Goal: Task Accomplishment & Management: Manage account settings

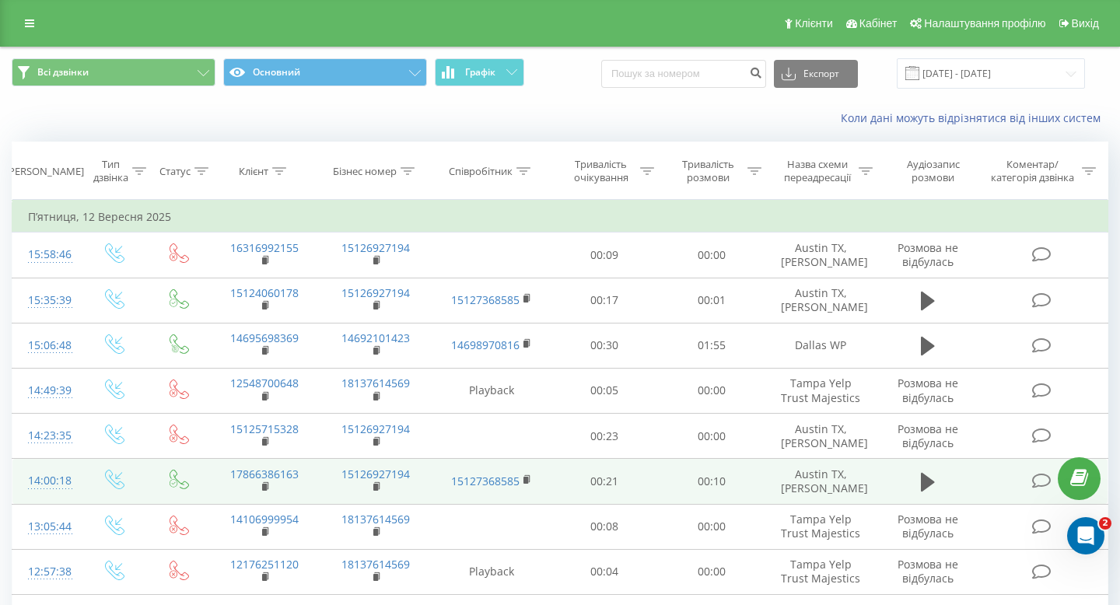
scroll to position [848, 0]
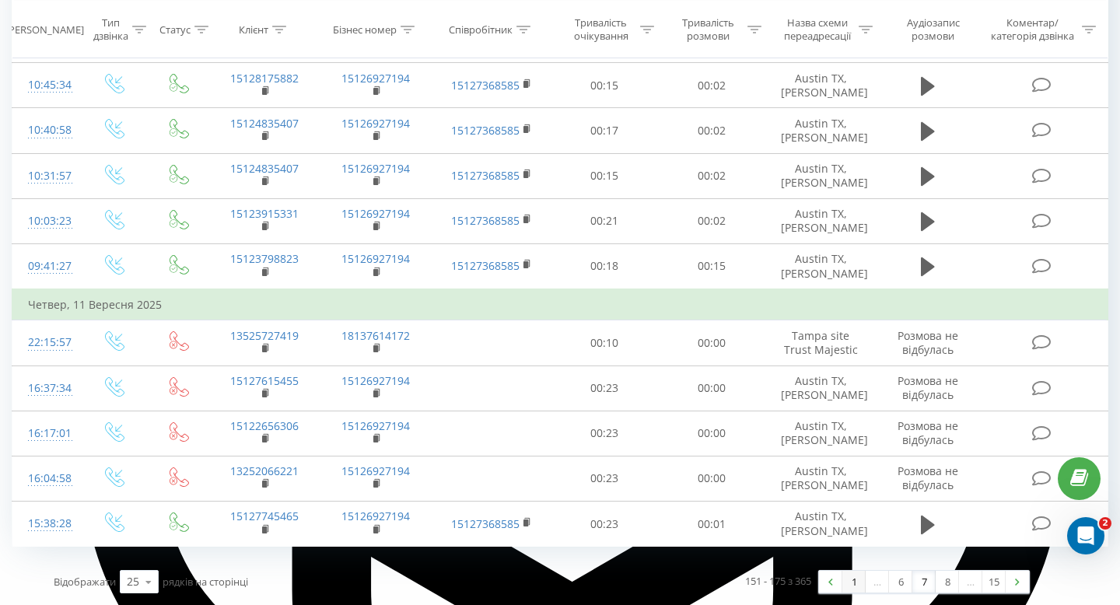
click at [844, 589] on link "1" at bounding box center [853, 582] width 23 height 22
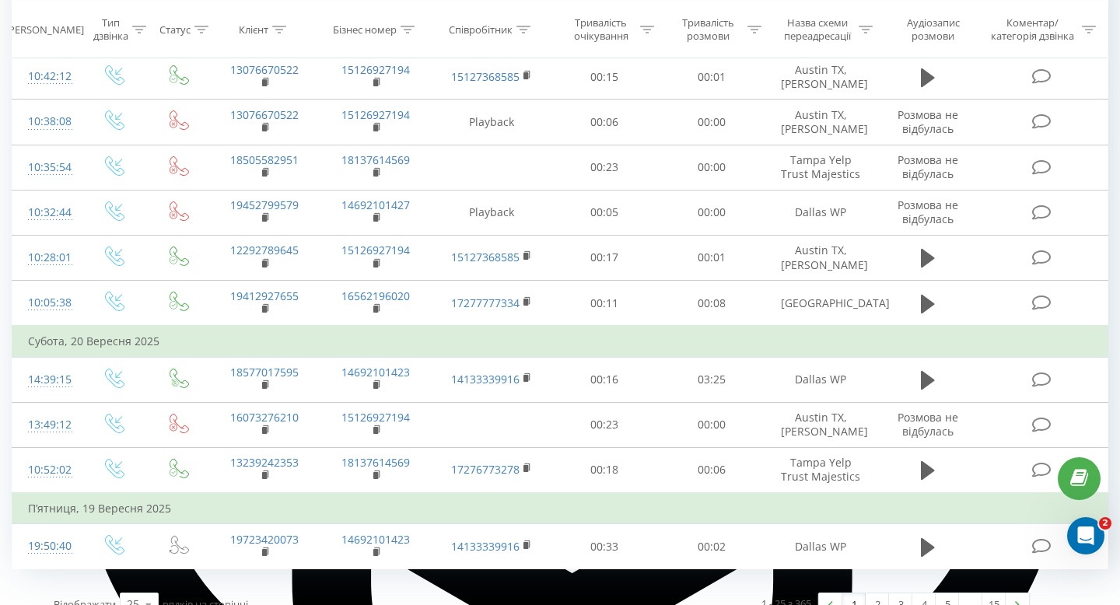
scroll to position [879, 0]
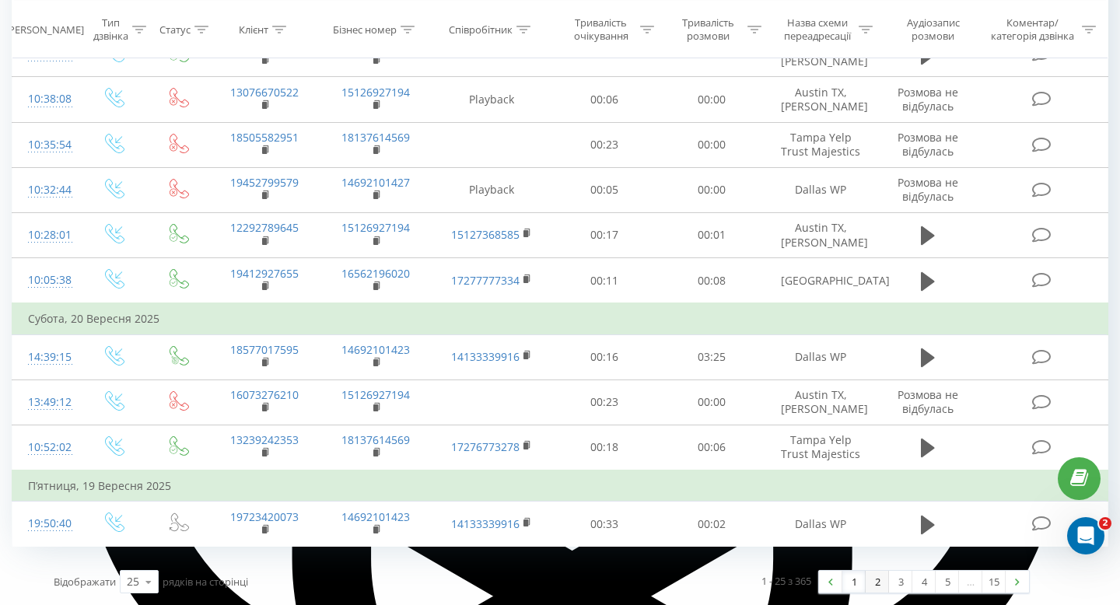
click at [879, 582] on link "2" at bounding box center [876, 582] width 23 height 22
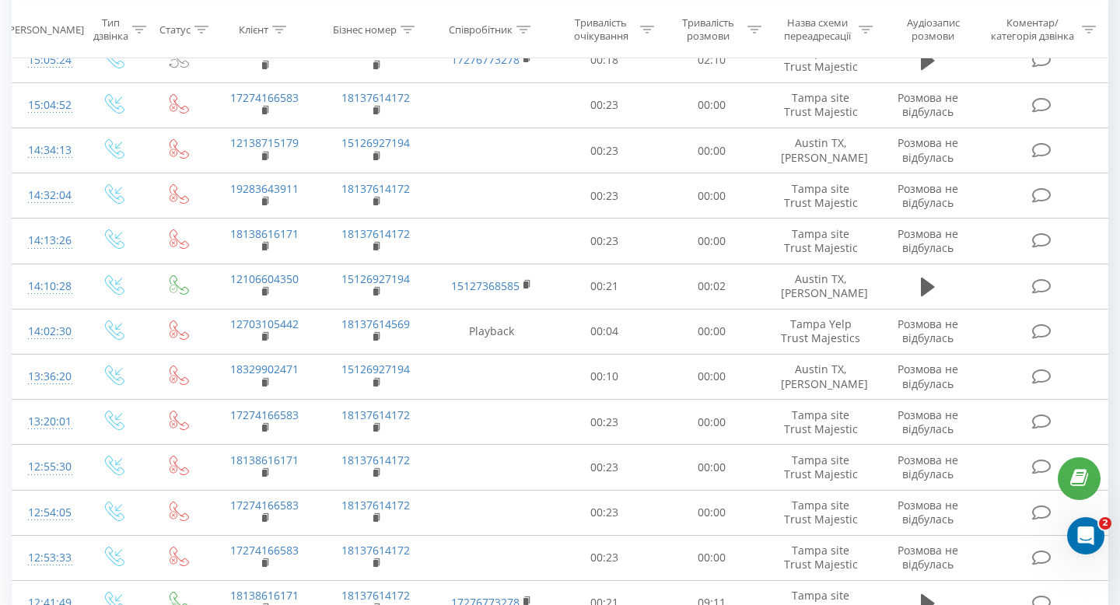
scroll to position [817, 0]
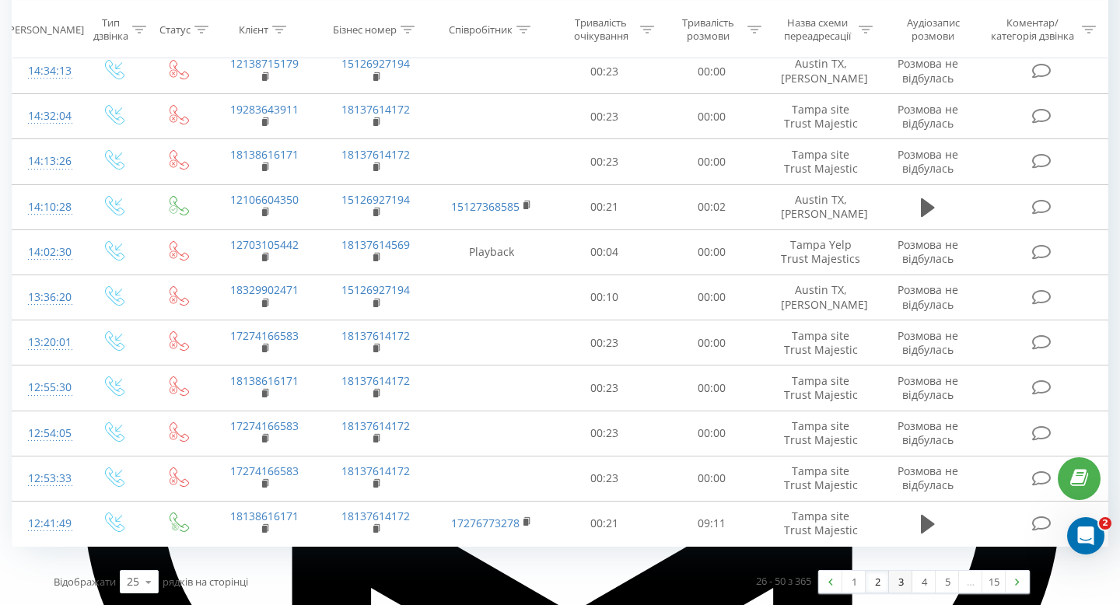
click at [896, 578] on link "3" at bounding box center [900, 582] width 23 height 22
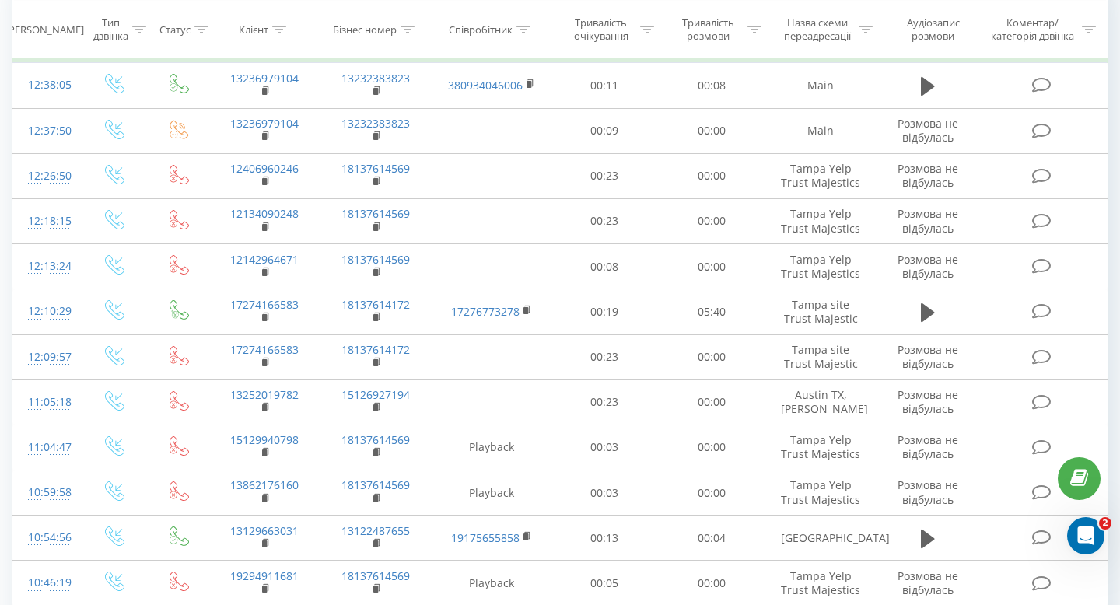
scroll to position [103, 0]
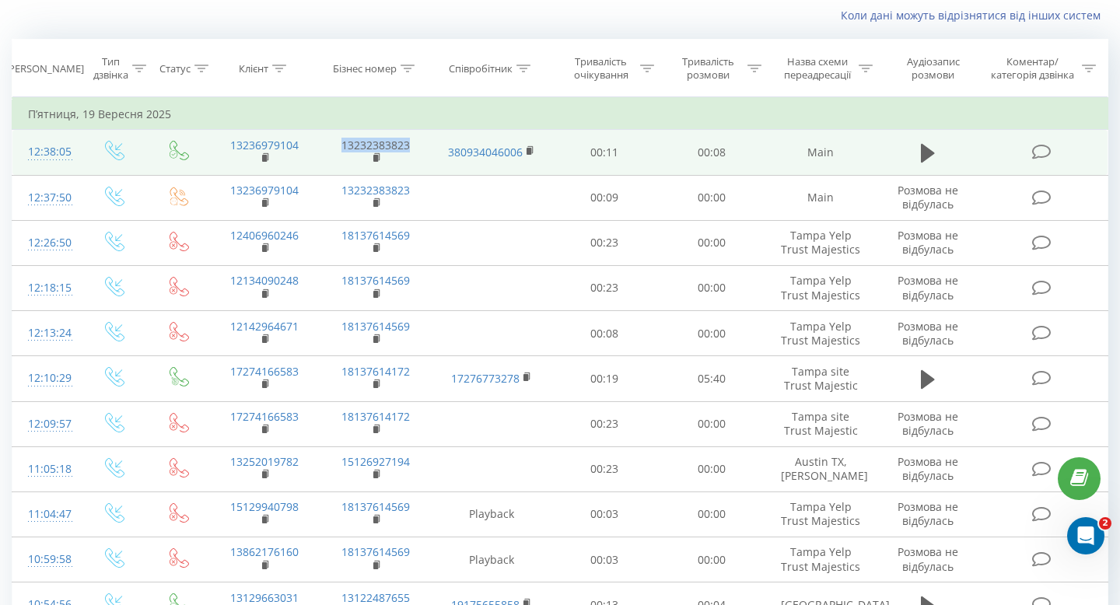
drag, startPoint x: 334, startPoint y: 142, endPoint x: 414, endPoint y: 144, distance: 80.1
type textarea "13232383823"
click at [414, 144] on td "13232383823" at bounding box center [375, 152] width 111 height 45
copy link "13232383823"
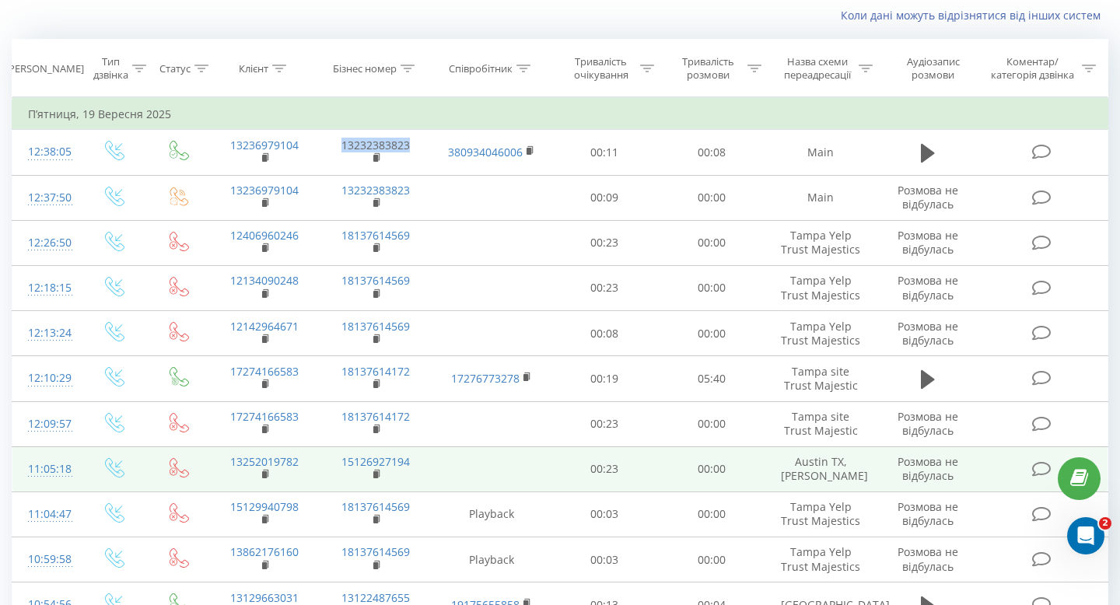
copy link "13232383823"
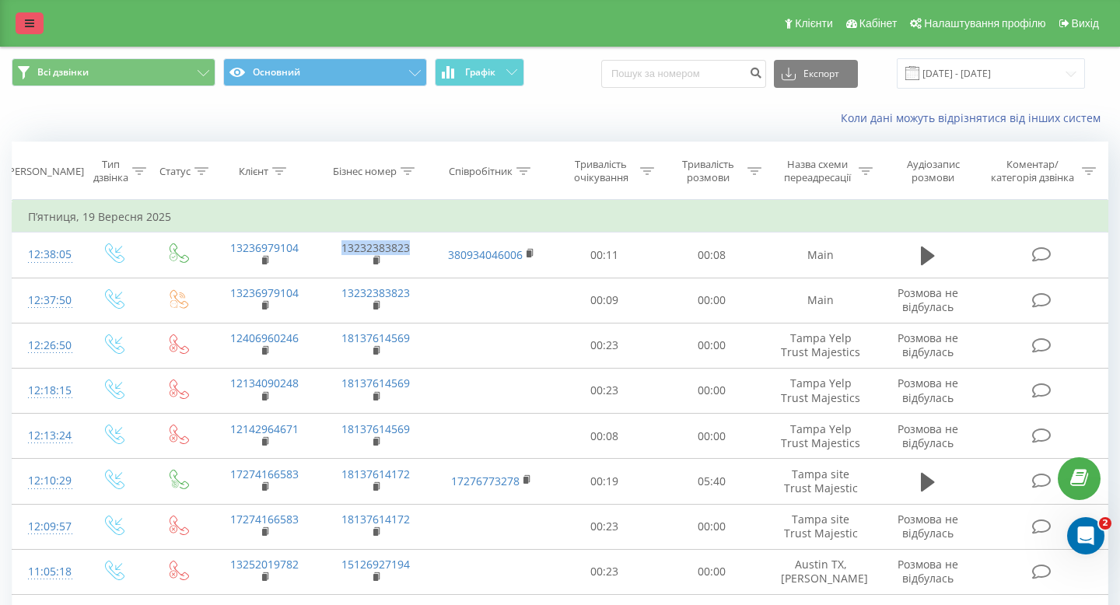
click at [30, 25] on icon at bounding box center [29, 23] width 9 height 11
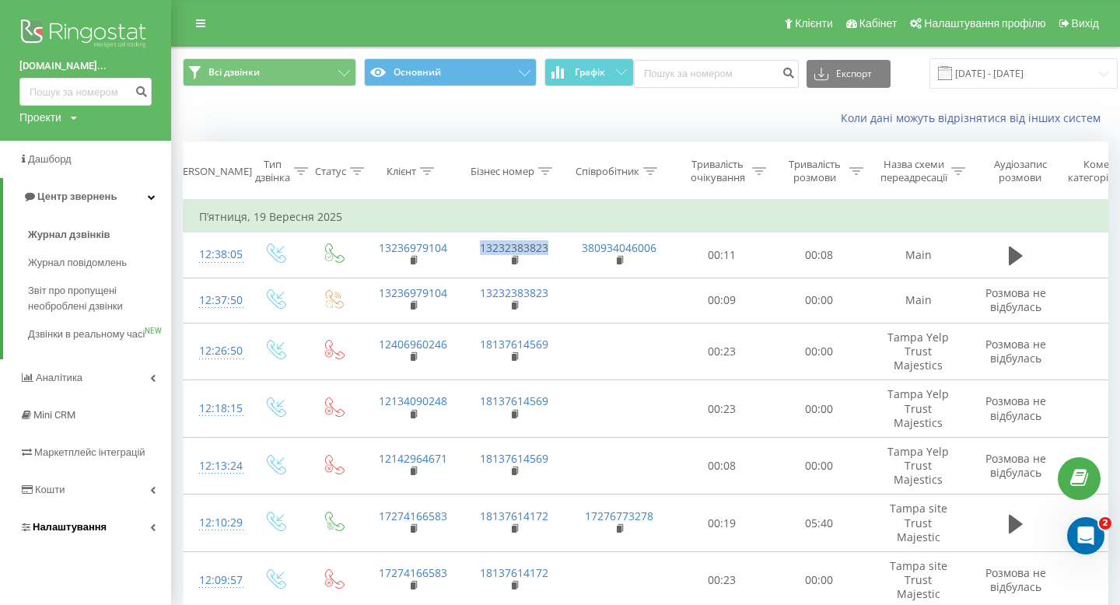
click at [64, 533] on span "Налаштування" at bounding box center [70, 527] width 74 height 12
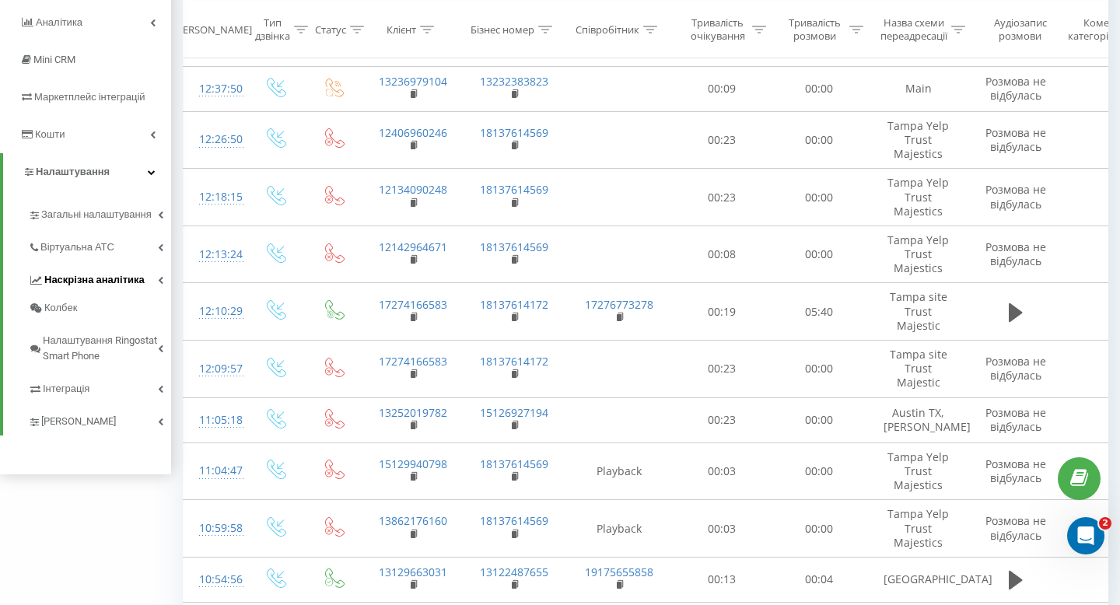
scroll to position [214, 0]
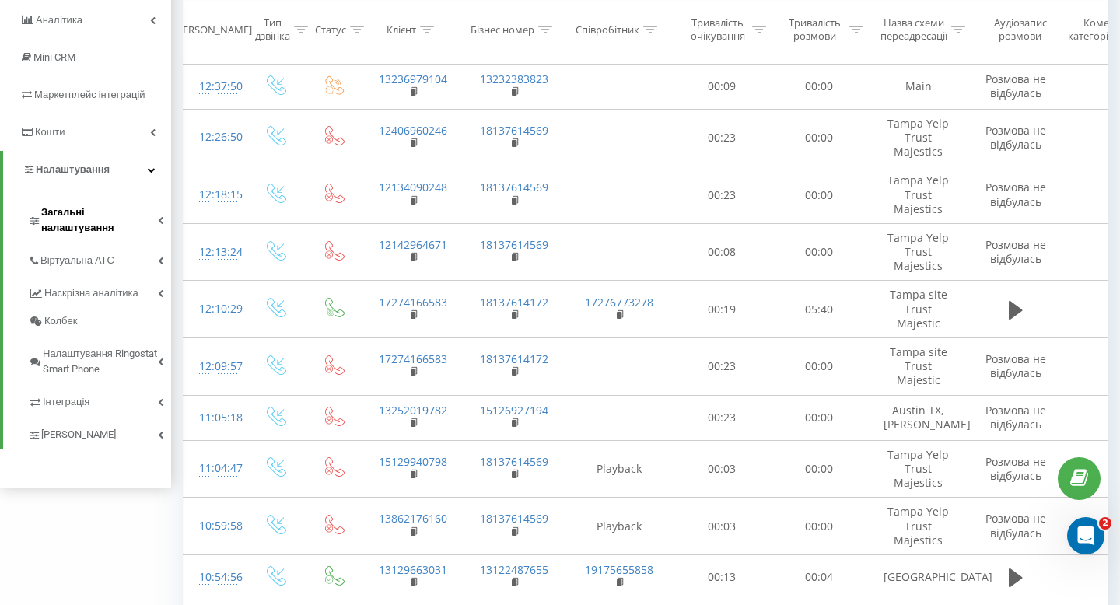
click at [92, 211] on span "Загальні налаштування" at bounding box center [99, 219] width 117 height 31
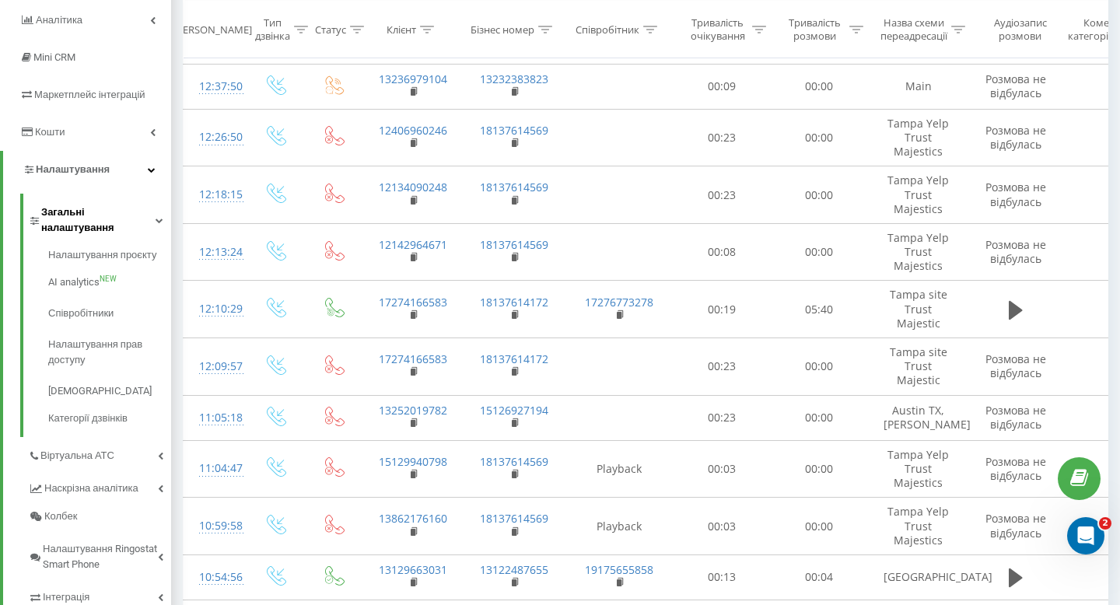
click at [85, 208] on span "Загальні налаштування" at bounding box center [98, 219] width 114 height 31
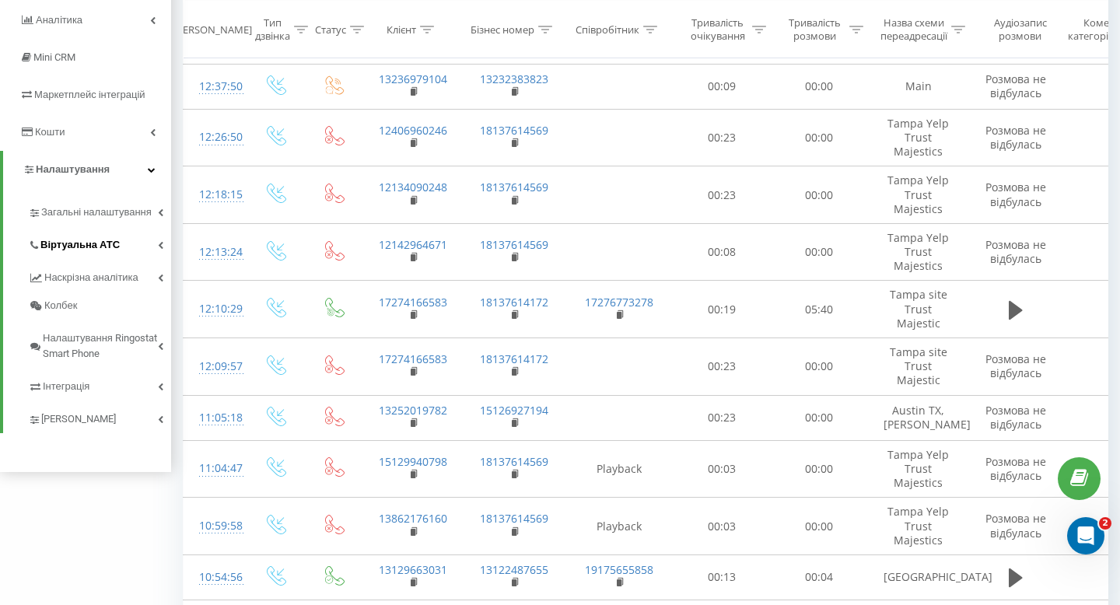
click at [82, 258] on link "Віртуальна АТС" at bounding box center [99, 242] width 143 height 33
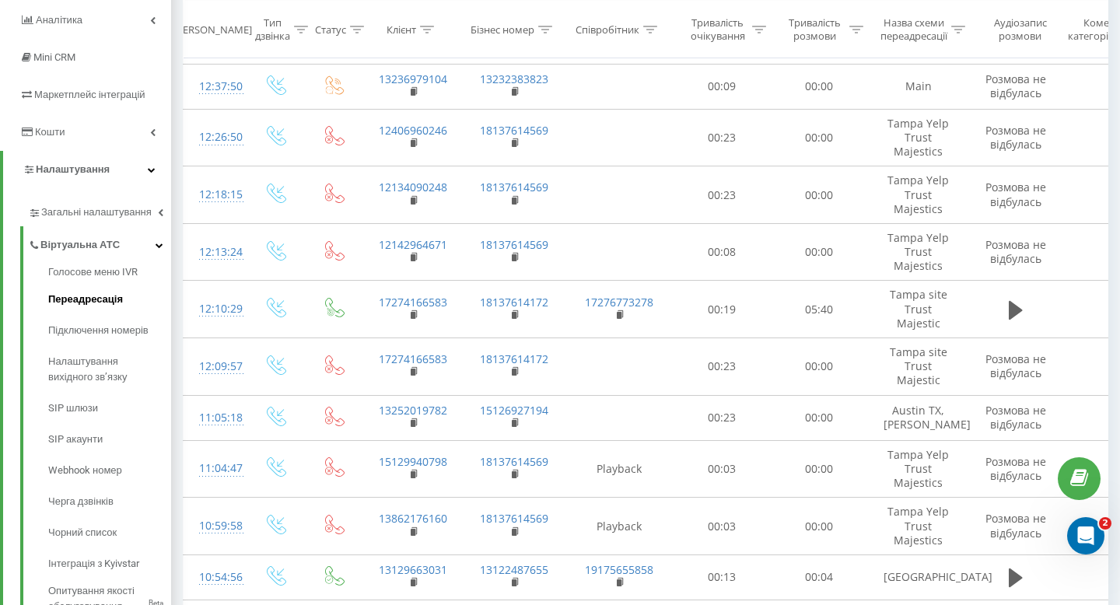
click at [75, 301] on span "Переадресація" at bounding box center [85, 300] width 75 height 16
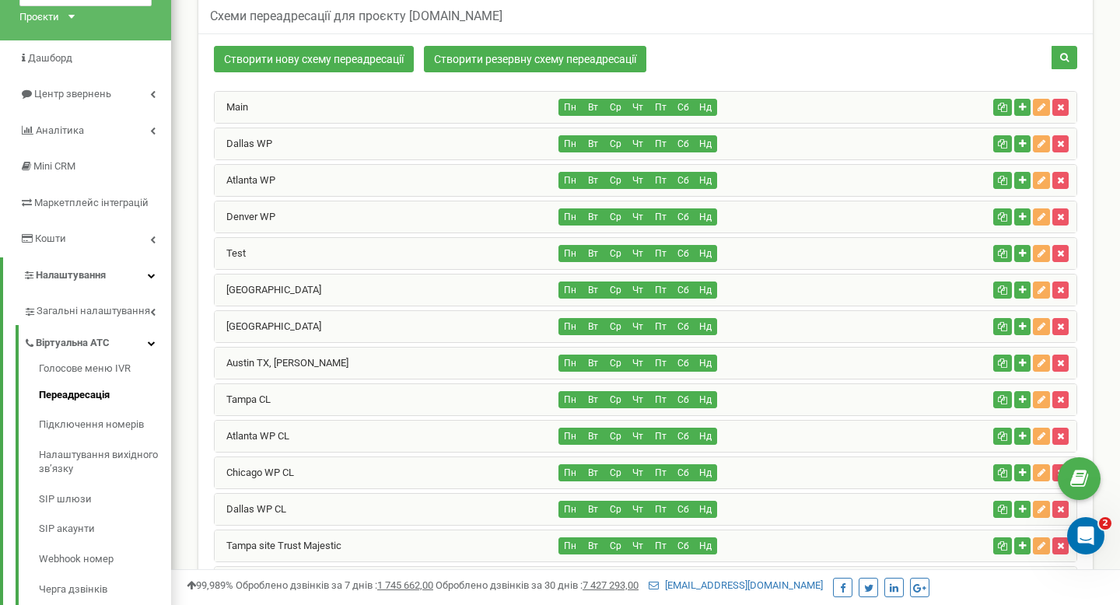
click at [403, 118] on div "Main" at bounding box center [387, 107] width 344 height 31
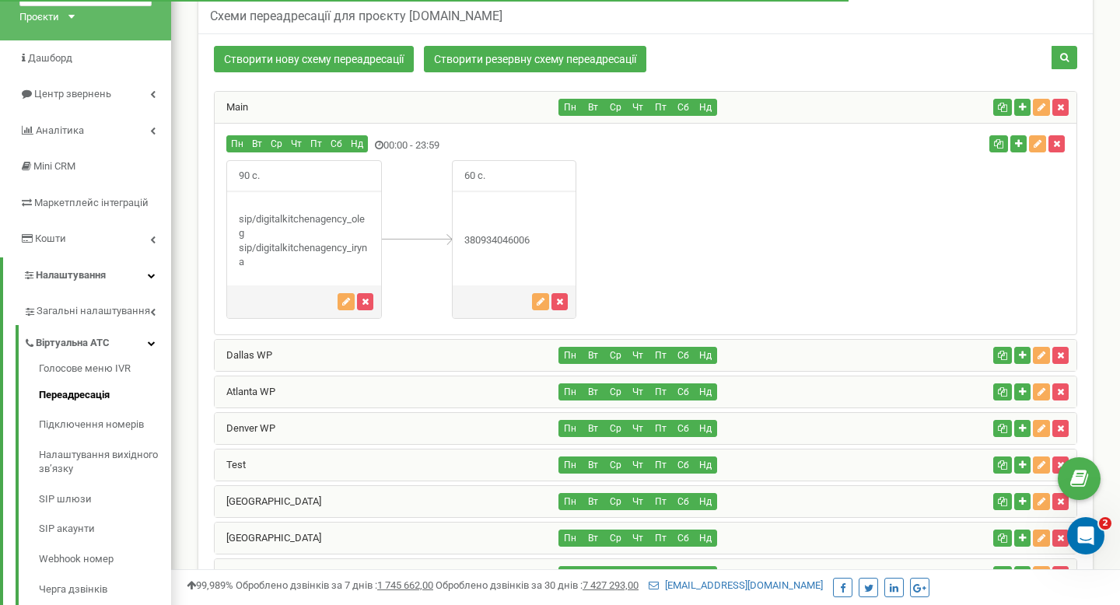
click at [400, 114] on div "Main" at bounding box center [387, 107] width 344 height 31
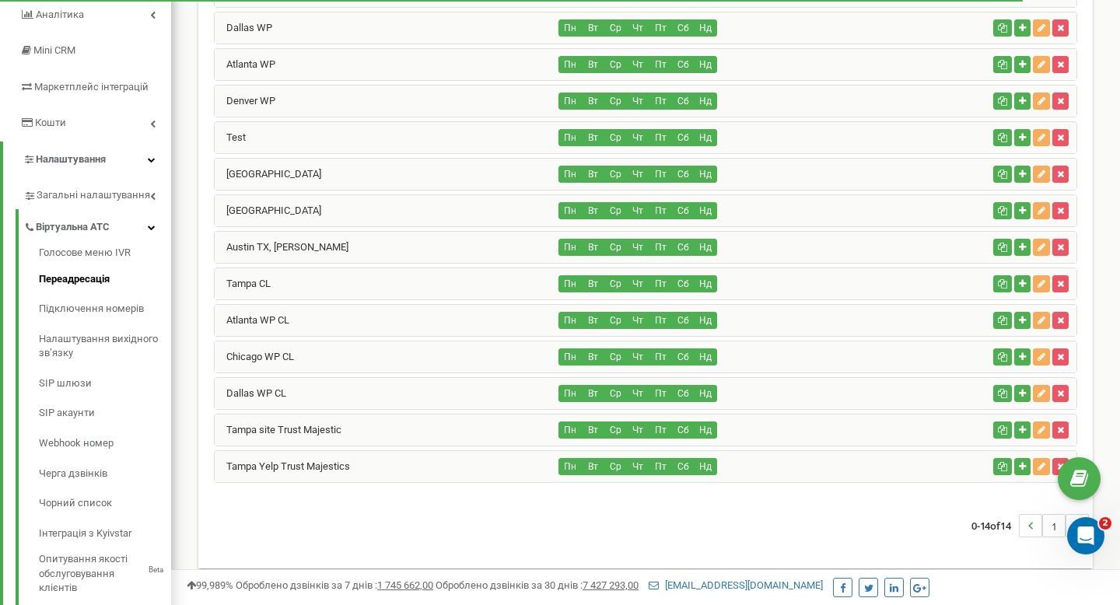
scroll to position [201, 0]
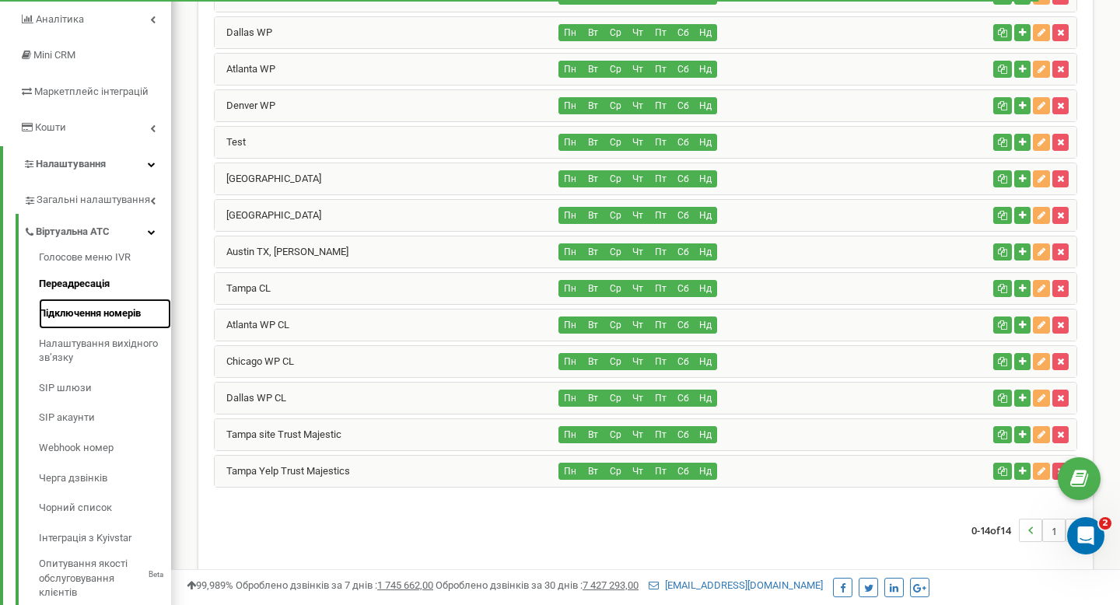
click at [76, 316] on link "Підключення номерів" at bounding box center [105, 314] width 132 height 30
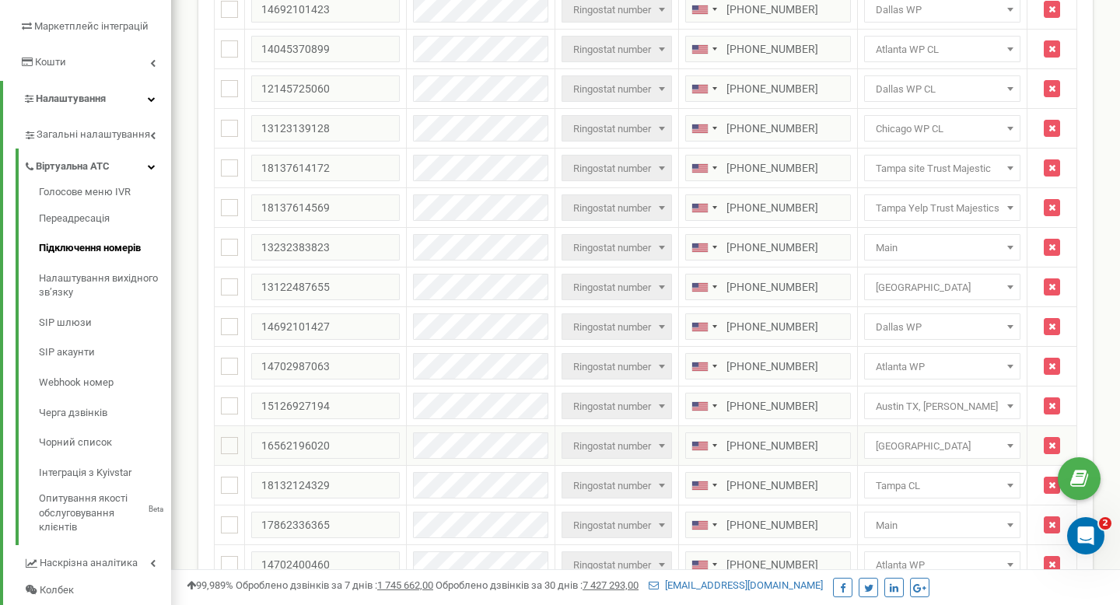
scroll to position [267, 0]
click at [880, 237] on span "Main" at bounding box center [941, 247] width 145 height 22
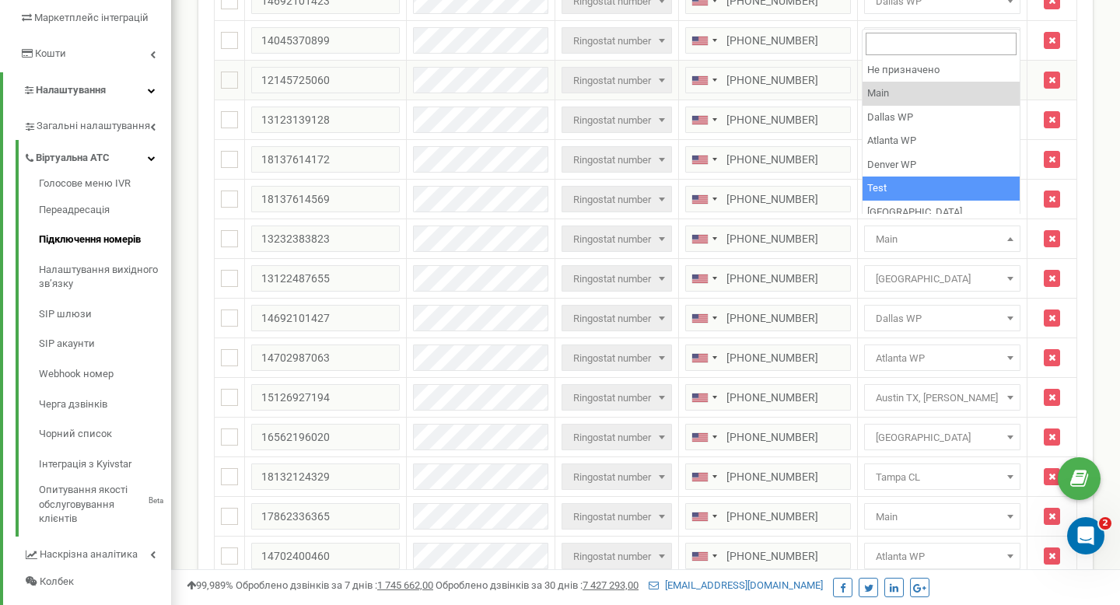
scroll to position [281, 0]
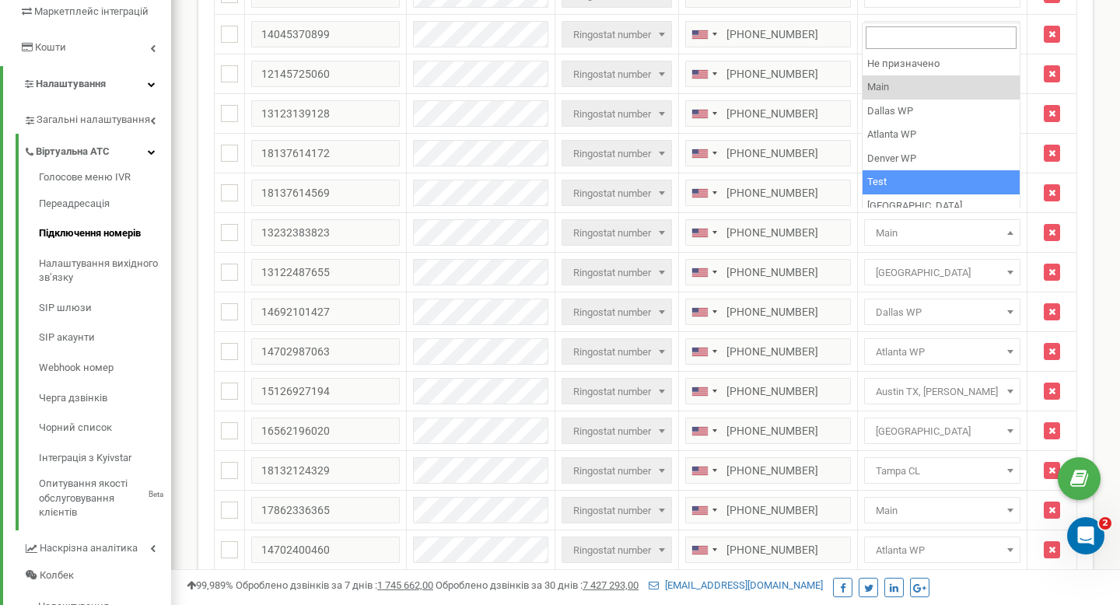
select select "211386"
